Goal: Task Accomplishment & Management: Manage account settings

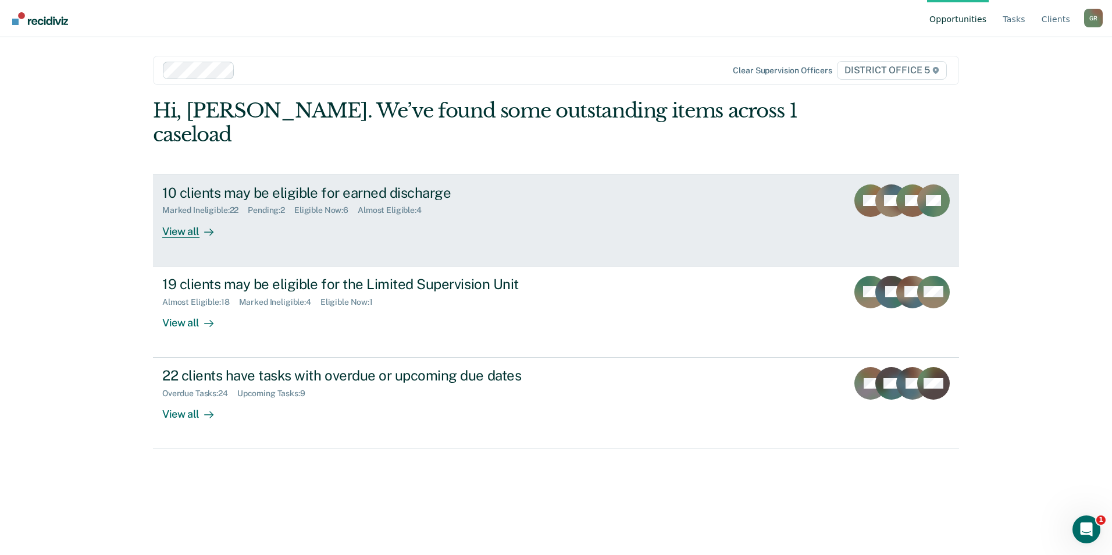
click at [290, 206] on div "10 clients may be eligible for earned discharge Marked Ineligible : 22 Pending …" at bounding box center [380, 210] width 436 height 53
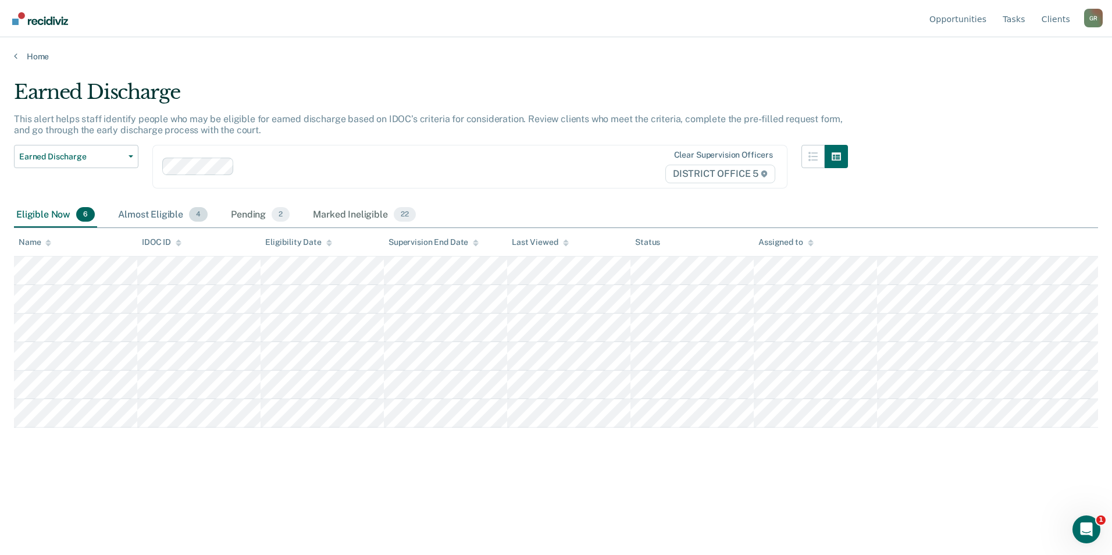
click at [143, 213] on div "Almost Eligible 4" at bounding box center [163, 215] width 94 height 26
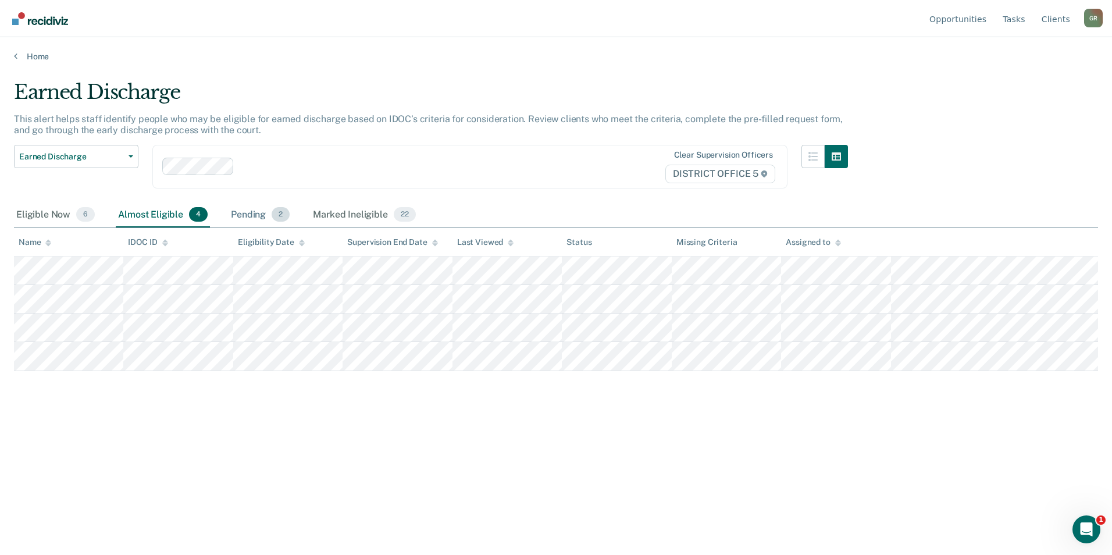
click at [249, 211] on div "Pending 2" at bounding box center [260, 215] width 63 height 26
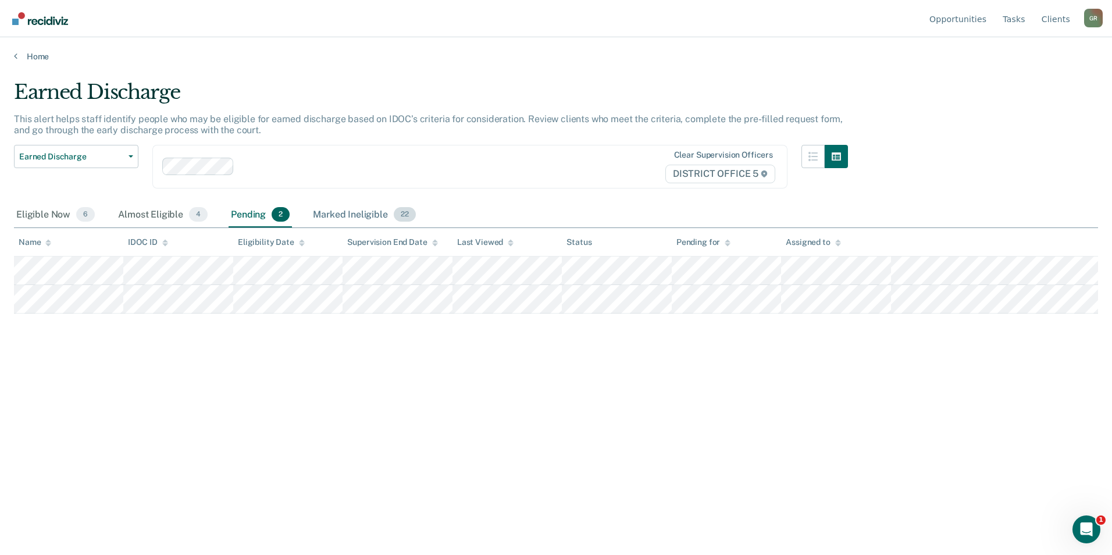
click at [341, 214] on div "Marked Ineligible 22" at bounding box center [363, 215] width 107 height 26
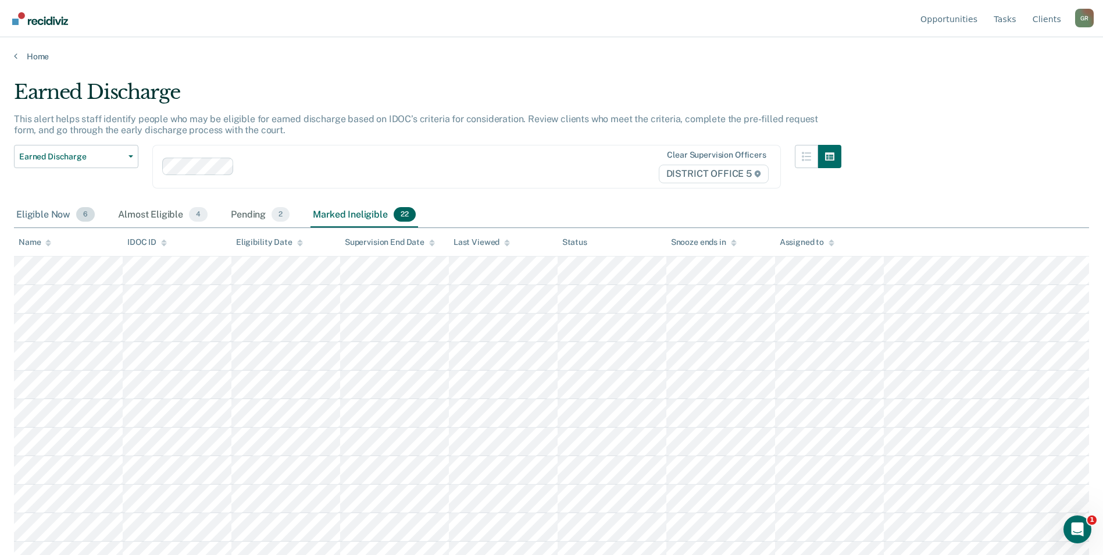
click at [51, 215] on div "Eligible Now 6" at bounding box center [55, 215] width 83 height 26
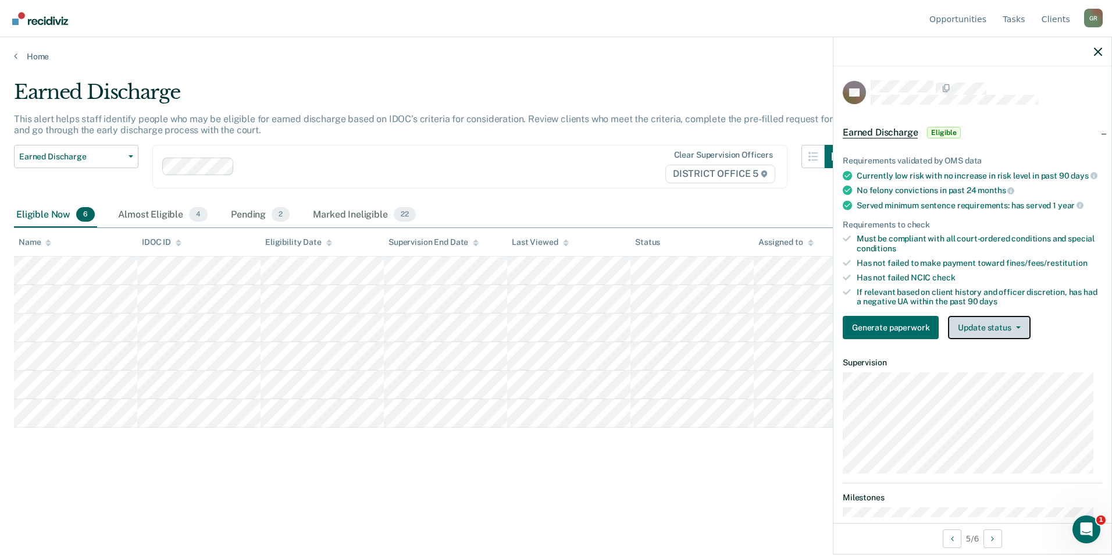
click at [1008, 339] on button "Update status" at bounding box center [989, 327] width 82 height 23
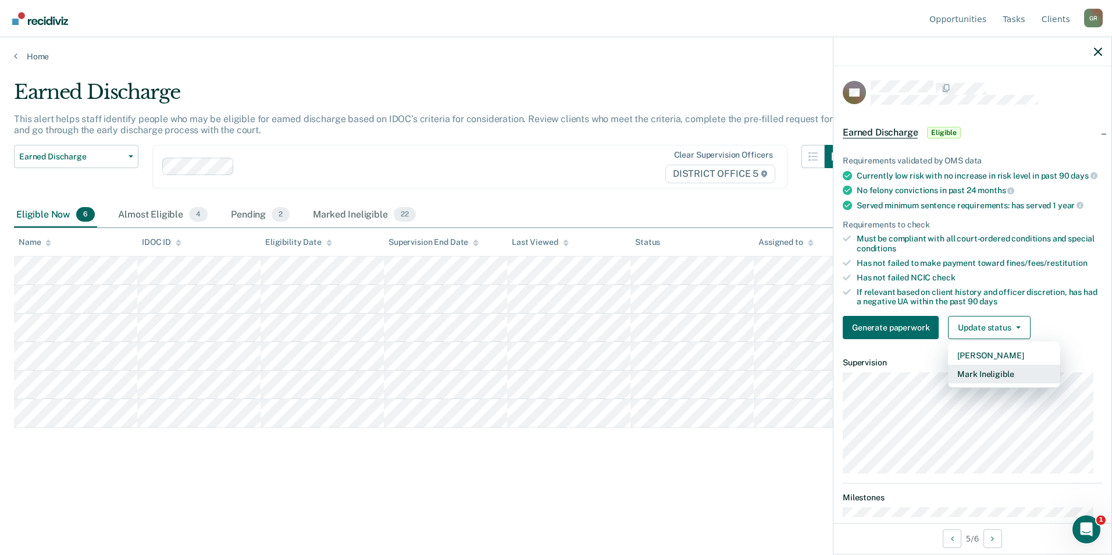
click at [996, 383] on button "Mark Ineligible" at bounding box center [1004, 374] width 112 height 19
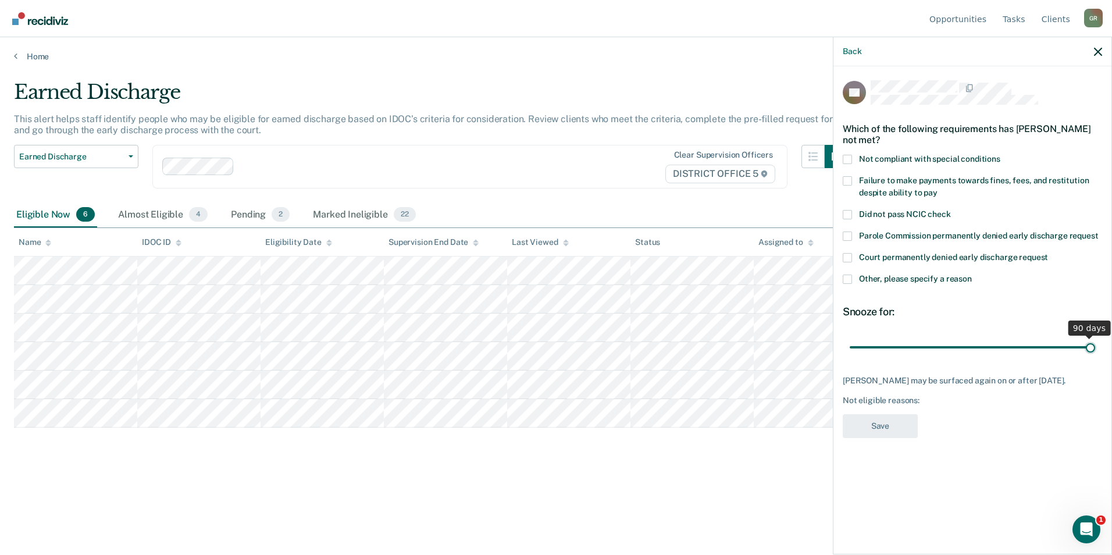
drag, startPoint x: 930, startPoint y: 344, endPoint x: 1113, endPoint y: 372, distance: 185.2
type input "90"
click at [1095, 357] on input "range" at bounding box center [971, 347] width 245 height 20
click at [844, 279] on span at bounding box center [847, 278] width 9 height 9
click at [972, 274] on input "Other, please specify a reason" at bounding box center [972, 274] width 0 height 0
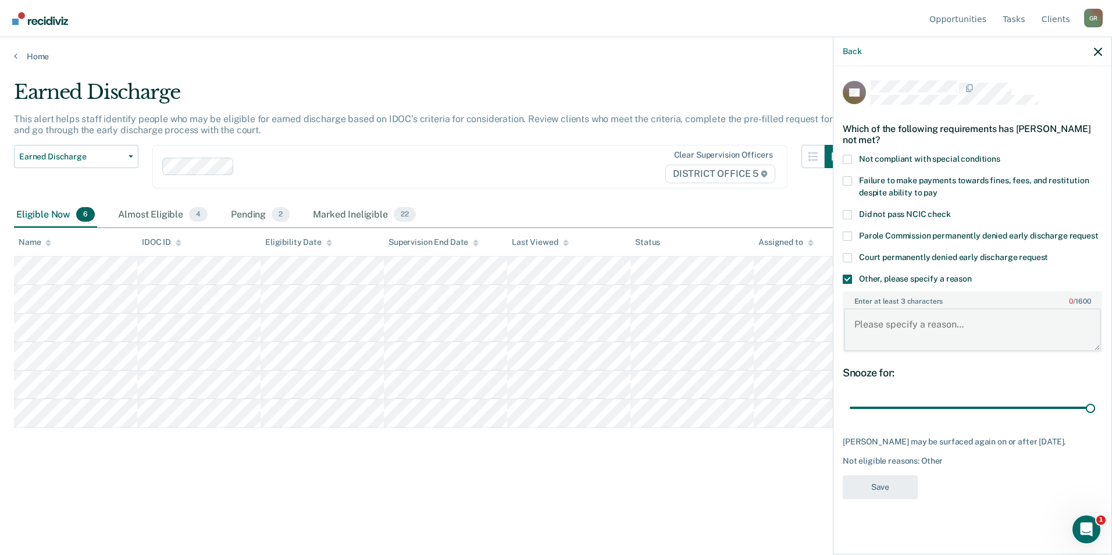
click at [884, 315] on textarea "Enter at least 3 characters 0 / 1600" at bounding box center [972, 329] width 257 height 43
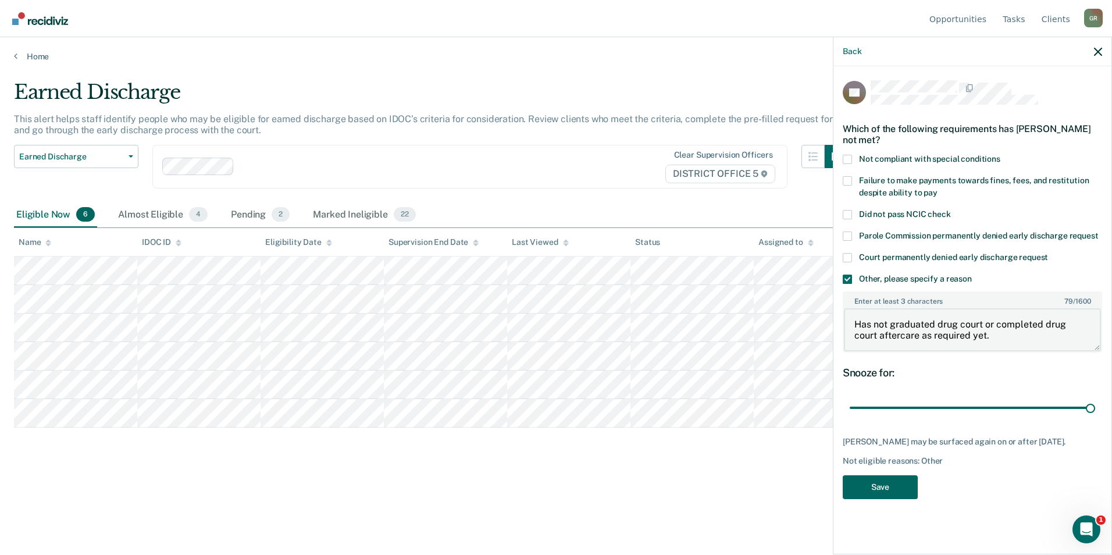
type textarea "Has not graduated drug court or completed drug court aftercare as required yet."
click at [891, 488] on button "Save" at bounding box center [880, 487] width 75 height 24
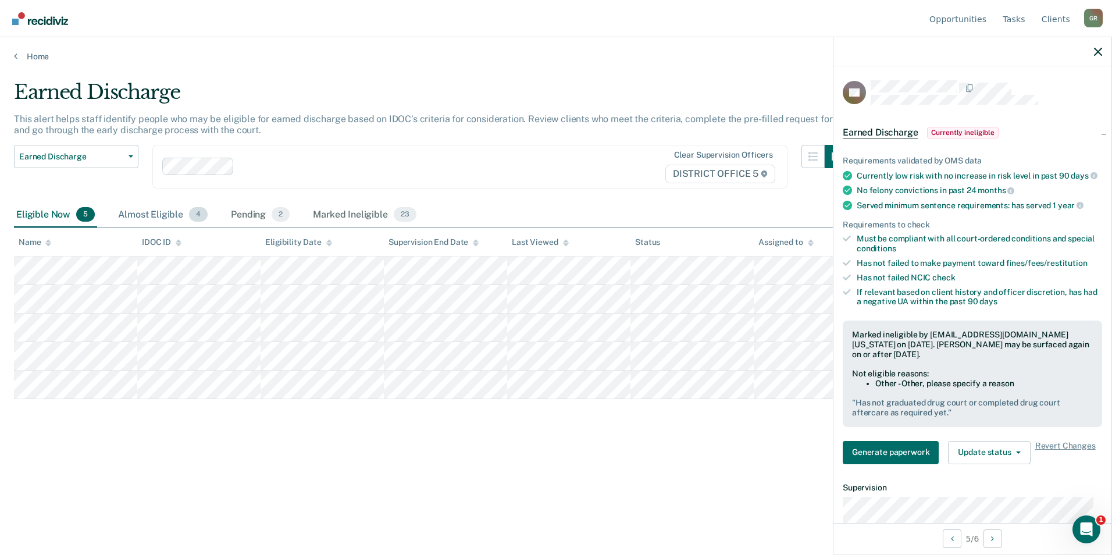
click at [166, 218] on div "Almost Eligible 4" at bounding box center [163, 215] width 94 height 26
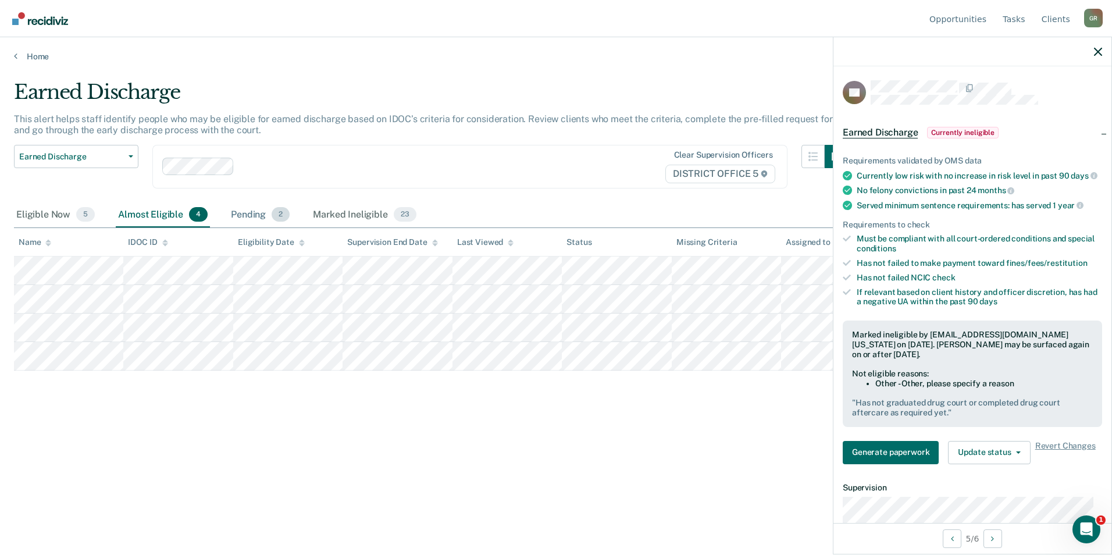
click at [265, 218] on div "Pending 2" at bounding box center [260, 215] width 63 height 26
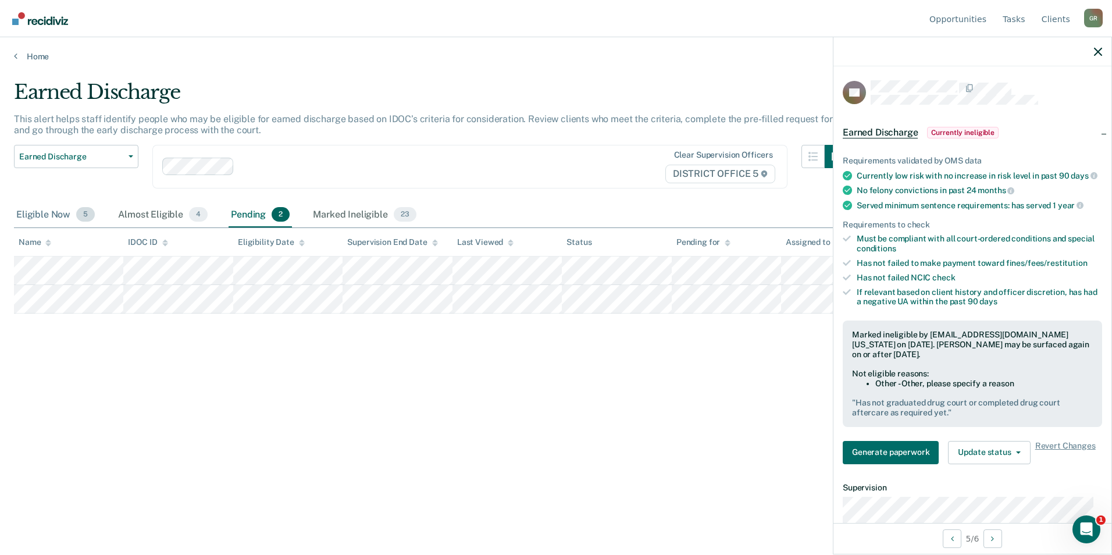
click at [33, 210] on div "Eligible Now 5" at bounding box center [55, 215] width 83 height 26
